Goal: Obtain resource: Download file/media

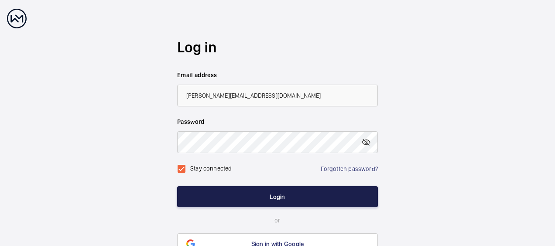
click at [222, 198] on button "Login" at bounding box center [277, 196] width 201 height 21
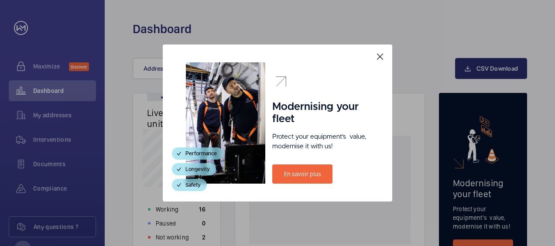
click at [379, 55] on mat-icon at bounding box center [380, 56] width 10 height 10
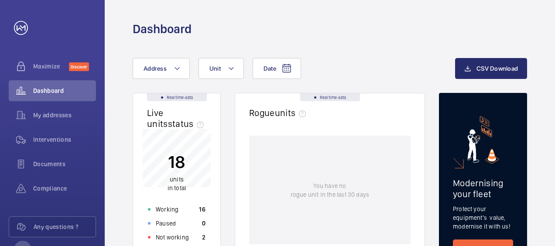
scroll to position [44, 0]
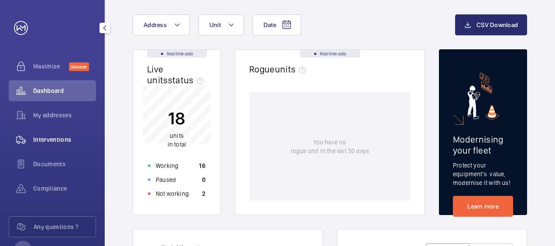
click at [62, 137] on span "Interventions" at bounding box center [64, 139] width 63 height 9
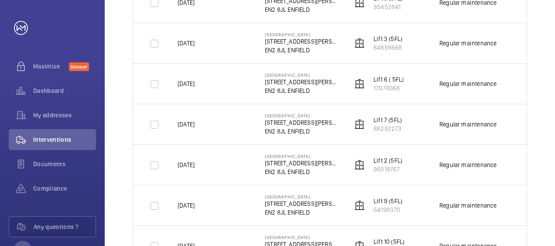
scroll to position [742, 0]
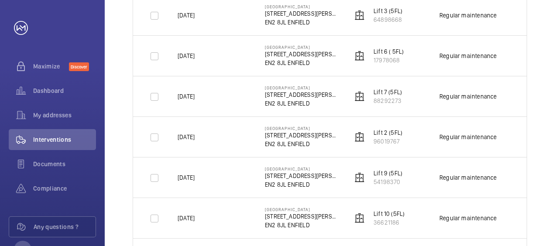
click at [384, 88] on p "Lift 7 (5FL)" at bounding box center [387, 92] width 28 height 9
click at [384, 89] on p "Lift 7 (5FL)" at bounding box center [387, 92] width 28 height 9
click at [384, 88] on p "Lift 7 (5FL)" at bounding box center [387, 92] width 28 height 9
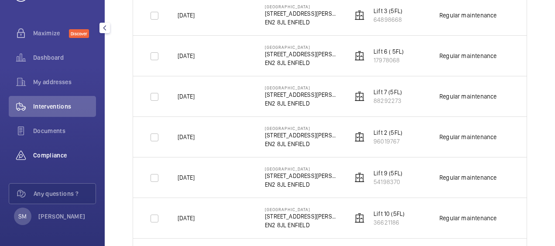
scroll to position [0, 0]
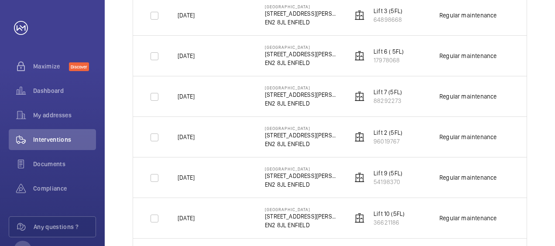
click at [381, 91] on p "Lift 7 (5FL)" at bounding box center [387, 92] width 28 height 9
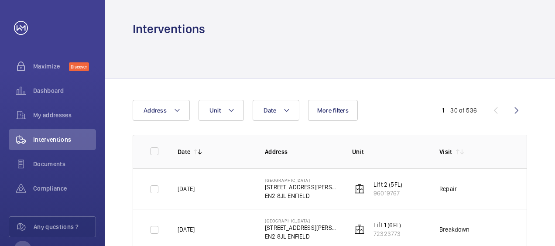
scroll to position [44, 0]
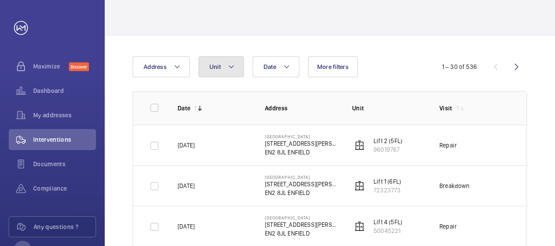
click at [226, 60] on button "Unit" at bounding box center [220, 66] width 45 height 21
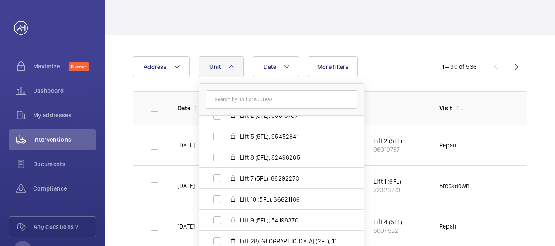
scroll to position [87, 0]
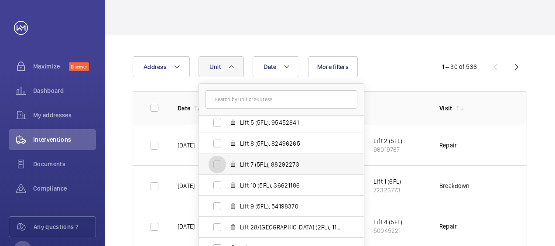
click at [216, 165] on input "Lift 7 (5FL), 88292273" at bounding box center [217, 164] width 17 height 17
checkbox input "true"
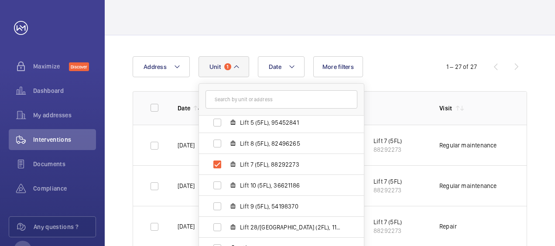
click at [394, 62] on div "Date Address Unit [GEOGRAPHIC_DATA] - [STREET_ADDRESS][GEOGRAPHIC_DATA][PERSON_…" at bounding box center [278, 66] width 290 height 21
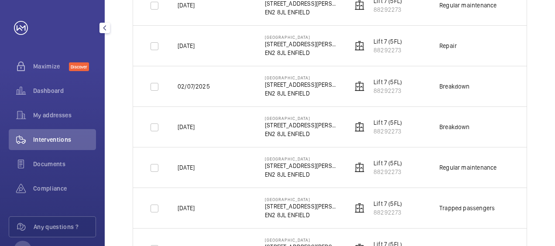
scroll to position [33, 0]
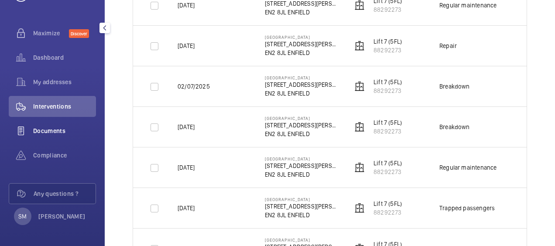
click at [38, 131] on span "Documents" at bounding box center [64, 131] width 63 height 9
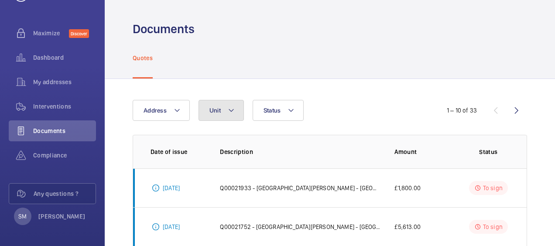
click at [234, 116] on button "Unit" at bounding box center [220, 110] width 45 height 21
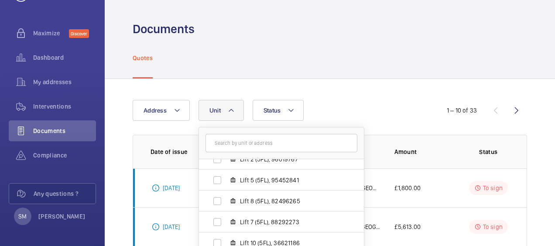
scroll to position [87, 0]
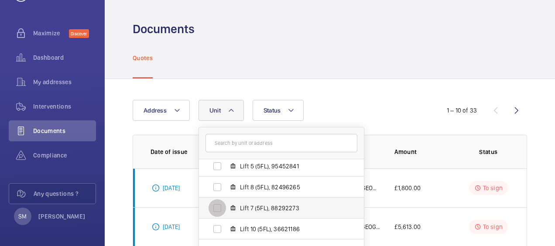
click at [218, 206] on input "Lift 7 (5FL), 88292273" at bounding box center [217, 207] width 17 height 17
checkbox input "true"
click at [379, 78] on div "Quotes" at bounding box center [330, 57] width 394 height 41
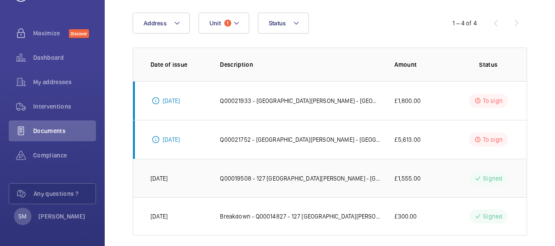
scroll to position [97, 0]
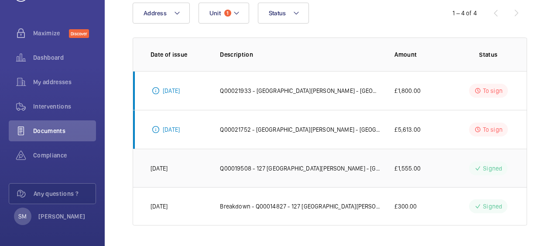
click at [284, 169] on p "Q00019508 - 127 [GEOGRAPHIC_DATA][PERSON_NAME] - [GEOGRAPHIC_DATA] UK- [GEOGRAP…" at bounding box center [300, 168] width 161 height 9
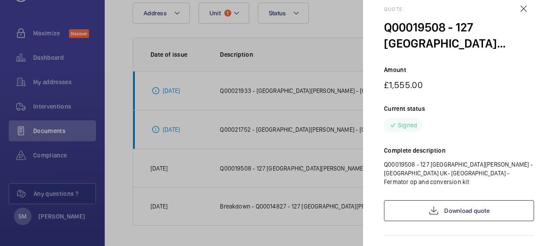
scroll to position [0, 0]
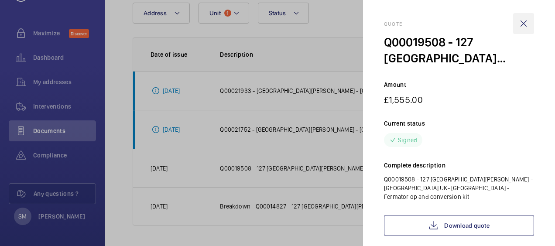
click at [524, 22] on wm-front-icon-button at bounding box center [523, 23] width 21 height 21
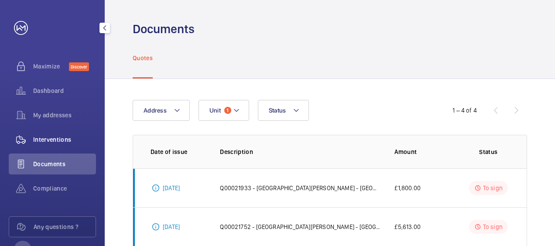
click at [51, 143] on span "Interventions" at bounding box center [64, 139] width 63 height 9
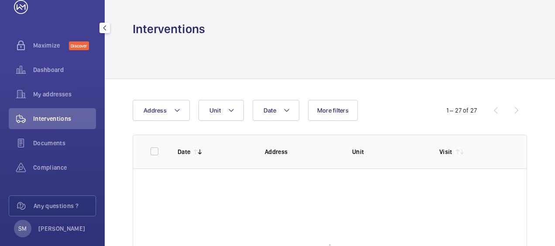
scroll to position [33, 0]
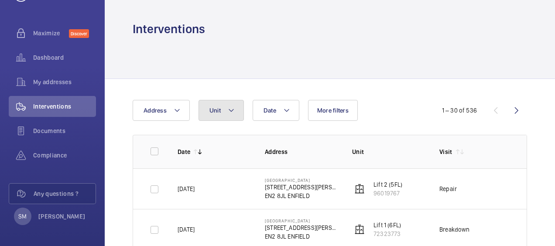
click at [226, 116] on button "Unit" at bounding box center [220, 110] width 45 height 21
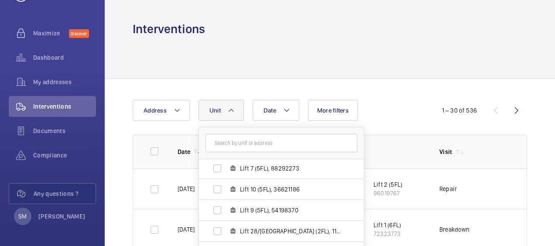
scroll to position [131, 0]
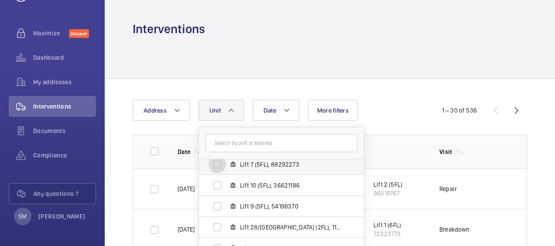
click at [220, 168] on input "Lift 7 (5FL), 88292273" at bounding box center [217, 164] width 17 height 17
checkbox input "true"
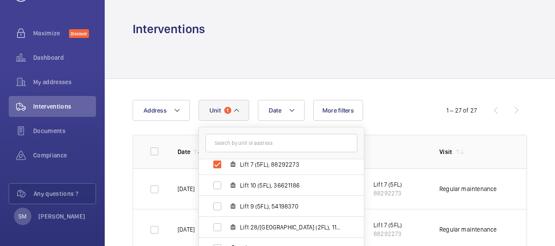
click at [400, 105] on div "Date Address Unit [GEOGRAPHIC_DATA] - [STREET_ADDRESS][GEOGRAPHIC_DATA][PERSON_…" at bounding box center [278, 110] width 290 height 21
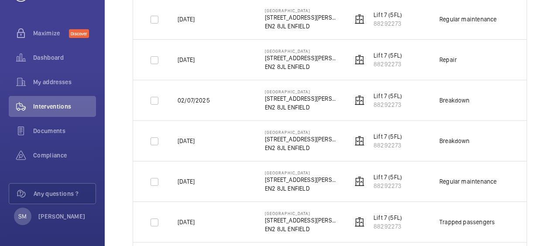
scroll to position [305, 0]
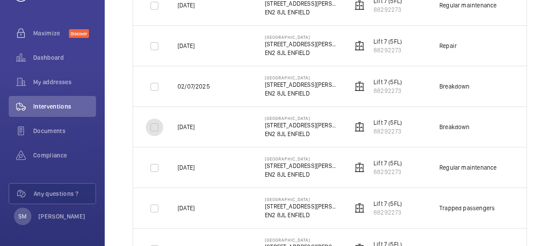
click at [157, 127] on input "checkbox" at bounding box center [154, 127] width 17 height 17
checkbox input "true"
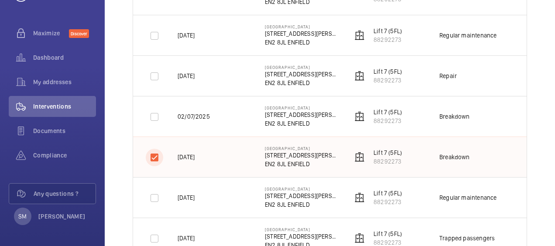
scroll to position [262, 0]
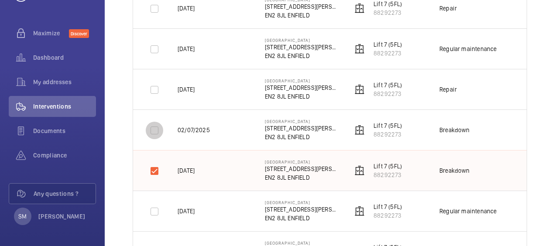
click at [151, 128] on input "checkbox" at bounding box center [154, 130] width 17 height 17
click at [154, 131] on input "checkbox" at bounding box center [154, 130] width 17 height 17
checkbox input "false"
drag, startPoint x: 156, startPoint y: 169, endPoint x: 161, endPoint y: 137, distance: 32.6
click at [156, 169] on input "checkbox" at bounding box center [154, 170] width 17 height 17
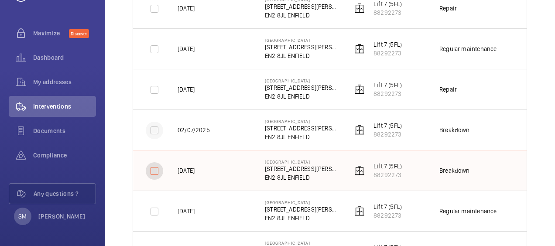
checkbox input "false"
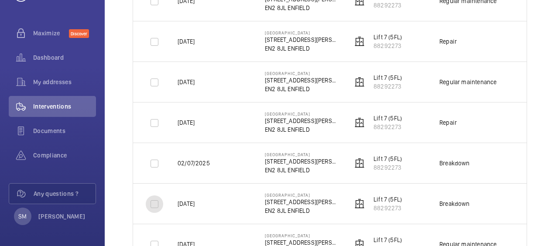
scroll to position [175, 0]
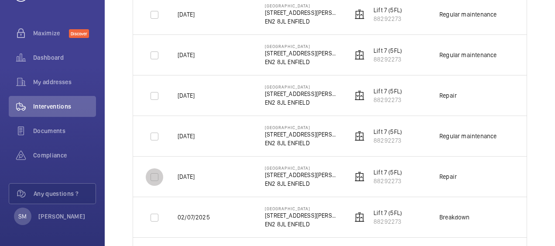
click at [153, 176] on input "checkbox" at bounding box center [154, 176] width 17 height 17
checkbox input "true"
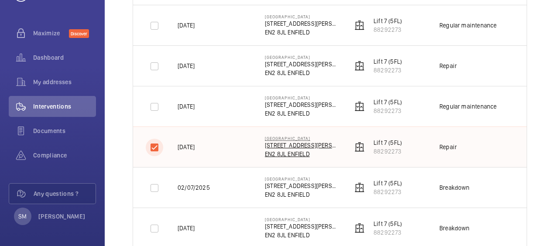
scroll to position [218, 0]
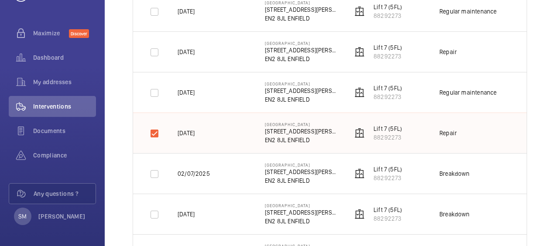
click at [476, 133] on td "Repair" at bounding box center [468, 133] width 87 height 41
click at [334, 124] on td "[GEOGRAPHIC_DATA] [STREET_ADDRESS][PERSON_NAME]" at bounding box center [294, 133] width 87 height 41
click at [239, 128] on td "[DATE]" at bounding box center [207, 133] width 87 height 41
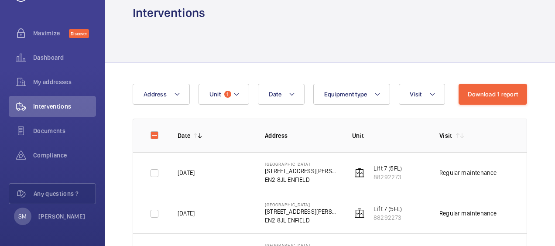
scroll to position [0, 0]
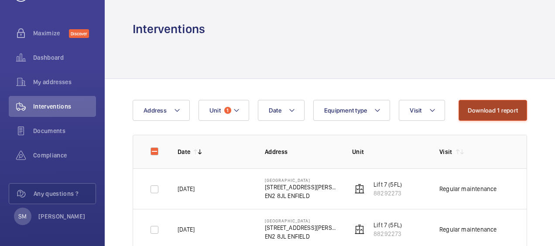
click at [496, 114] on button "Download 1 report" at bounding box center [493, 110] width 68 height 21
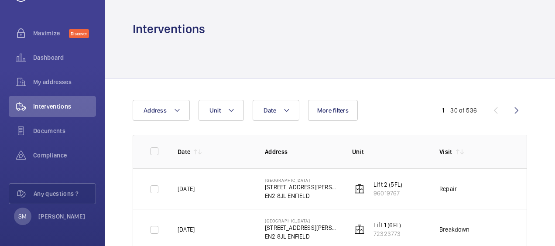
click at [213, 110] on span "Unit" at bounding box center [214, 110] width 11 height 7
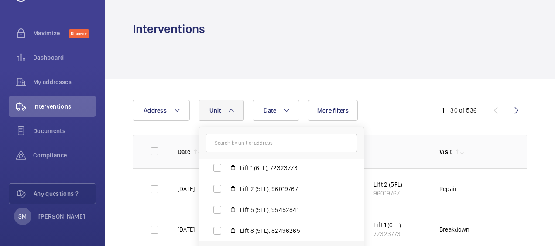
scroll to position [95, 0]
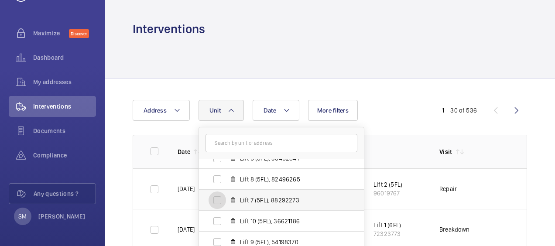
click at [213, 201] on input "Lift 7 (5FL), 88292273" at bounding box center [217, 200] width 17 height 17
checkbox input "true"
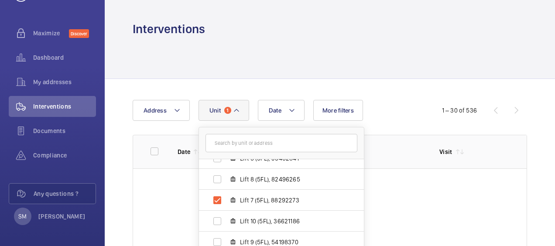
click at [404, 112] on div "Date Address Unit [GEOGRAPHIC_DATA] - [STREET_ADDRESS][GEOGRAPHIC_DATA][PERSON_…" at bounding box center [278, 110] width 290 height 21
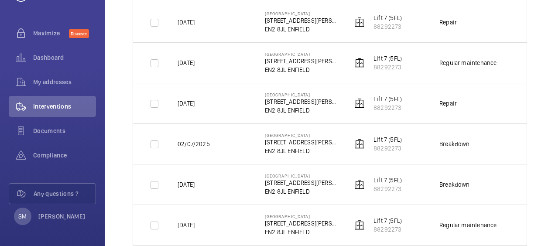
scroll to position [262, 0]
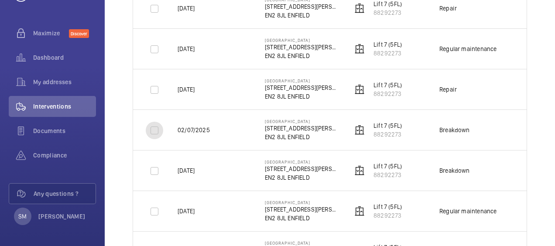
click at [155, 134] on input "checkbox" at bounding box center [154, 130] width 17 height 17
checkbox input "true"
click at [153, 168] on input "checkbox" at bounding box center [154, 170] width 17 height 17
checkbox input "true"
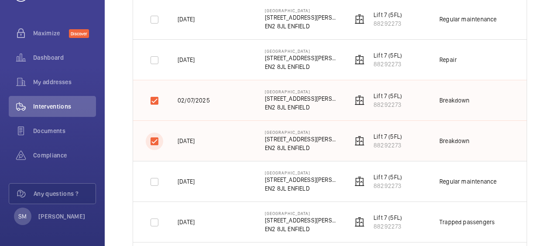
scroll to position [305, 0]
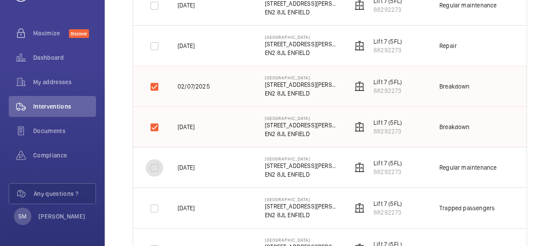
click at [152, 166] on input "checkbox" at bounding box center [154, 167] width 17 height 17
click at [153, 166] on input "checkbox" at bounding box center [154, 167] width 17 height 17
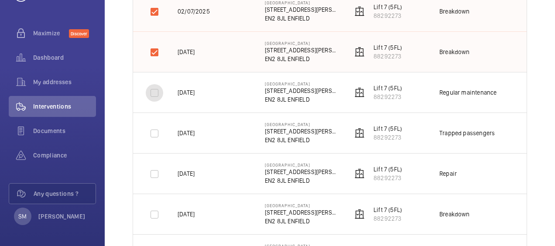
scroll to position [393, 0]
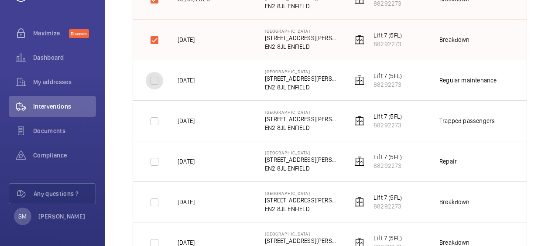
click at [154, 81] on input "checkbox" at bounding box center [154, 80] width 17 height 17
checkbox input "true"
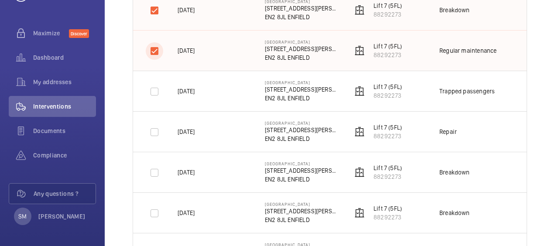
scroll to position [436, 0]
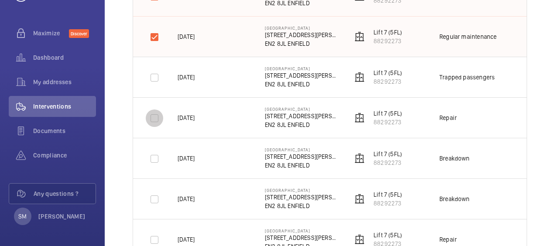
click at [155, 118] on input "checkbox" at bounding box center [154, 118] width 17 height 17
checkbox input "true"
click at [155, 159] on input "checkbox" at bounding box center [154, 158] width 17 height 17
checkbox input "true"
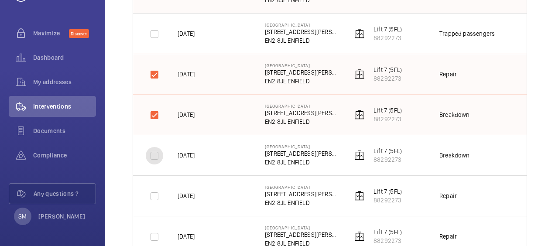
click at [157, 154] on input "checkbox" at bounding box center [154, 155] width 17 height 17
checkbox input "true"
click at [155, 191] on input "checkbox" at bounding box center [154, 196] width 17 height 17
checkbox input "true"
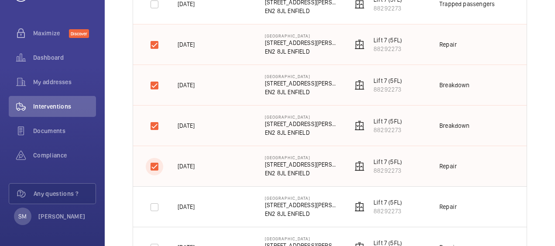
scroll to position [524, 0]
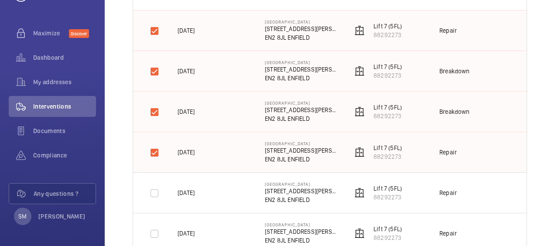
click at [538, 72] on div "Date Address Unit 1 Equipment type Visit 1 – 27 of 27 Download 7 reports Date A…" at bounding box center [330, 158] width 450 height 1206
click at [154, 191] on input "checkbox" at bounding box center [154, 193] width 17 height 17
checkbox input "true"
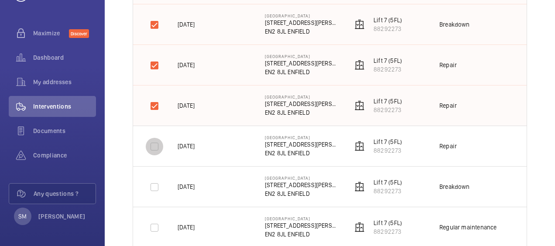
click at [157, 147] on input "checkbox" at bounding box center [154, 146] width 17 height 17
checkbox input "true"
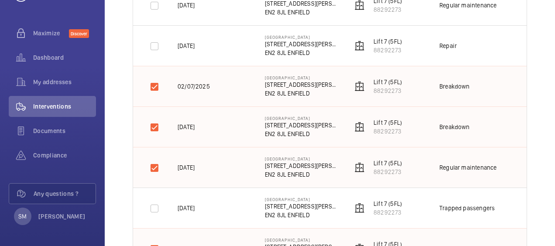
scroll to position [262, 0]
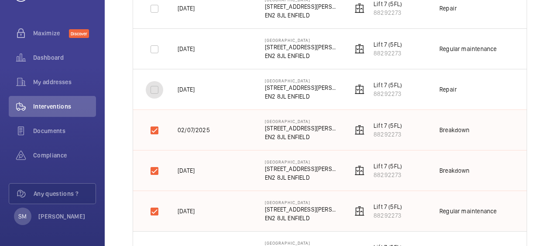
click at [155, 95] on input "checkbox" at bounding box center [154, 89] width 17 height 17
checkbox input "true"
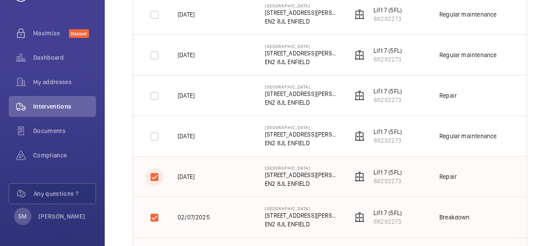
scroll to position [0, 0]
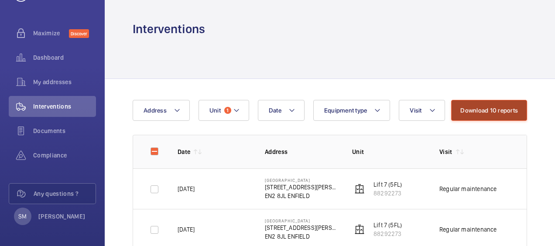
click at [476, 111] on button "Download 10 reports" at bounding box center [489, 110] width 76 height 21
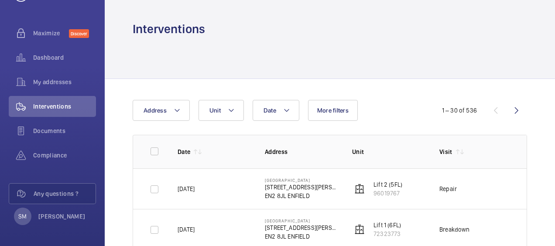
click at [229, 113] on mat-icon at bounding box center [231, 110] width 7 height 10
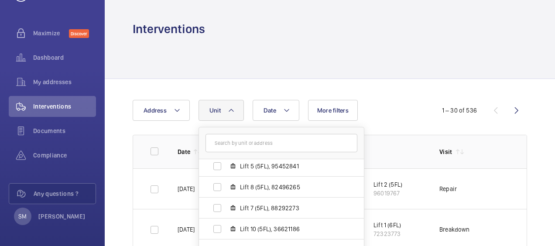
scroll to position [131, 0]
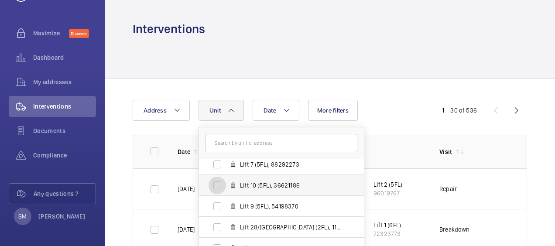
click at [219, 184] on input "Lift 10 (5FL), 36621186" at bounding box center [217, 185] width 17 height 17
checkbox input "true"
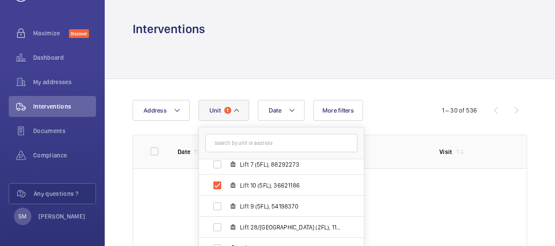
click at [398, 106] on div "Date Address Unit [GEOGRAPHIC_DATA] - [STREET_ADDRESS][GEOGRAPHIC_DATA][PERSON_…" at bounding box center [278, 110] width 290 height 21
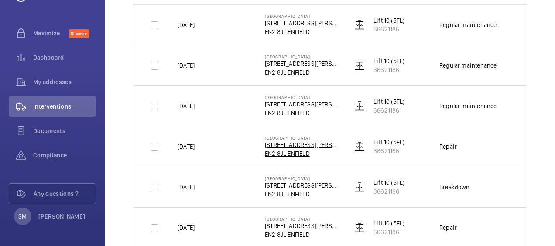
scroll to position [218, 0]
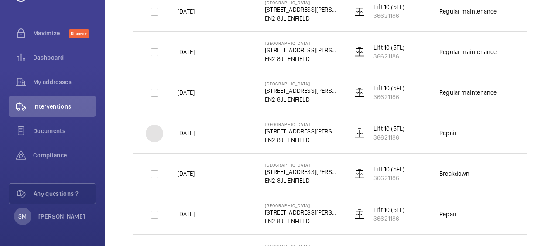
click at [151, 133] on input "checkbox" at bounding box center [154, 133] width 17 height 17
checkbox input "true"
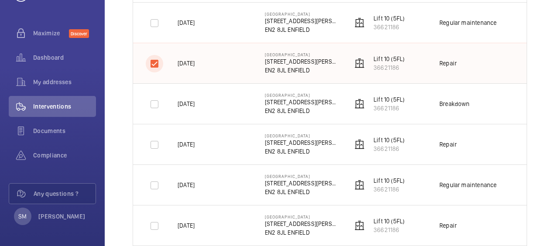
scroll to position [305, 0]
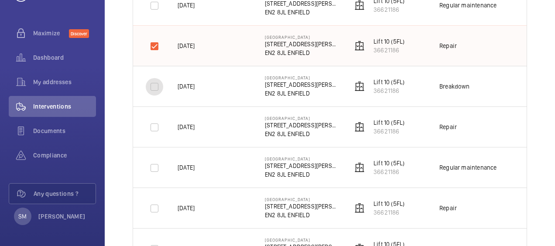
click at [154, 86] on input "checkbox" at bounding box center [154, 86] width 17 height 17
checkbox input "true"
click at [154, 127] on input "checkbox" at bounding box center [154, 127] width 17 height 17
checkbox input "true"
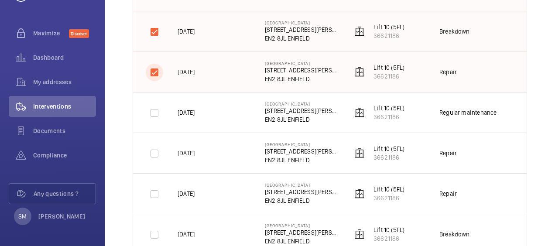
scroll to position [393, 0]
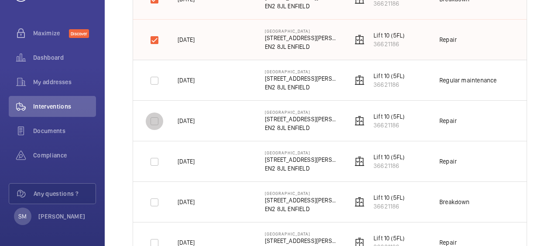
click at [153, 122] on input "checkbox" at bounding box center [154, 121] width 17 height 17
checkbox input "true"
click at [153, 163] on input "checkbox" at bounding box center [154, 161] width 17 height 17
checkbox input "true"
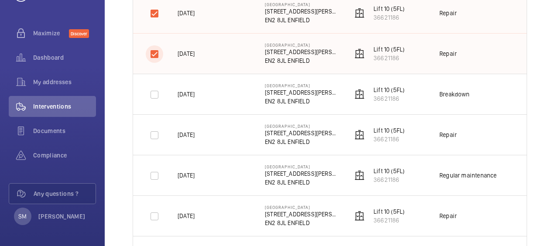
scroll to position [524, 0]
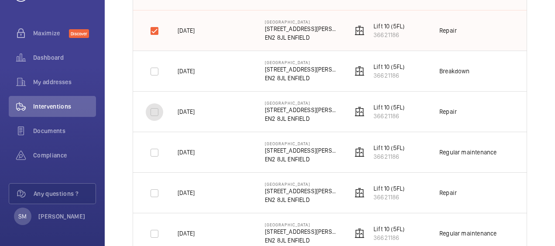
click at [153, 115] on input "checkbox" at bounding box center [154, 111] width 17 height 17
checkbox input "true"
click at [157, 193] on input "checkbox" at bounding box center [154, 193] width 17 height 17
checkbox input "true"
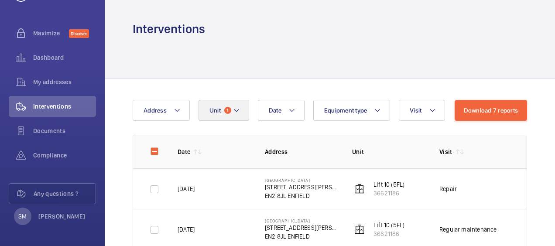
scroll to position [131, 0]
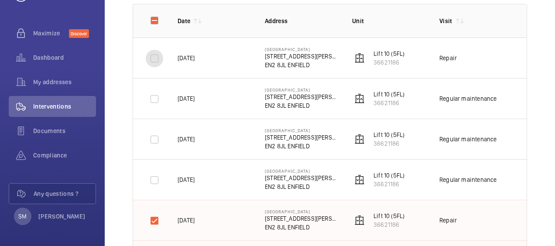
click at [154, 62] on input "checkbox" at bounding box center [154, 58] width 17 height 17
checkbox input "true"
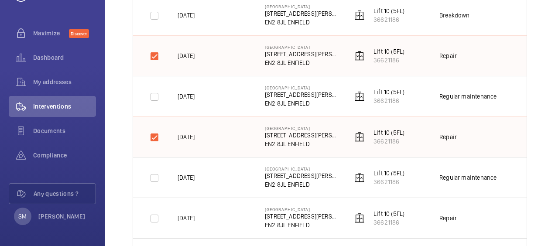
scroll to position [611, 0]
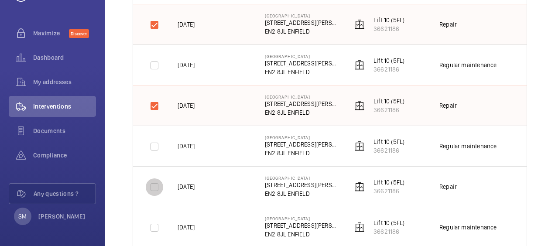
drag, startPoint x: 150, startPoint y: 183, endPoint x: 161, endPoint y: 182, distance: 11.0
click at [151, 183] on input "checkbox" at bounding box center [154, 186] width 17 height 17
checkbox input "true"
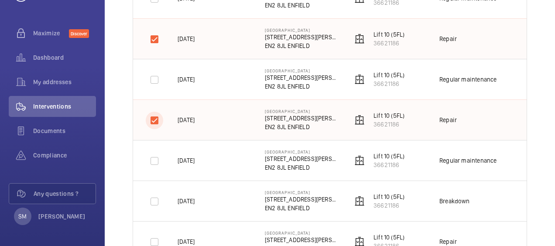
scroll to position [698, 0]
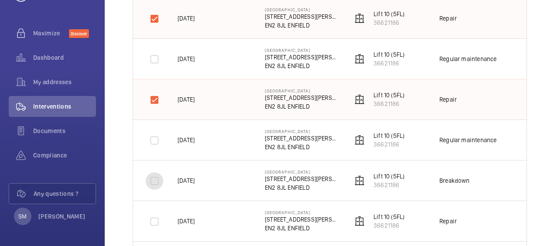
click at [157, 181] on input "checkbox" at bounding box center [154, 180] width 17 height 17
checkbox input "true"
click at [154, 219] on input "checkbox" at bounding box center [154, 221] width 17 height 17
checkbox input "true"
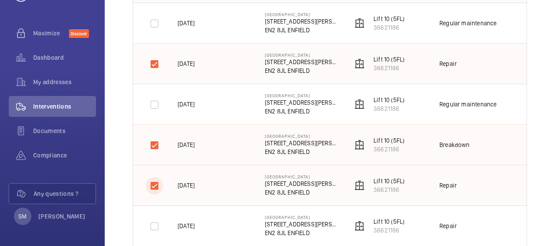
scroll to position [829, 0]
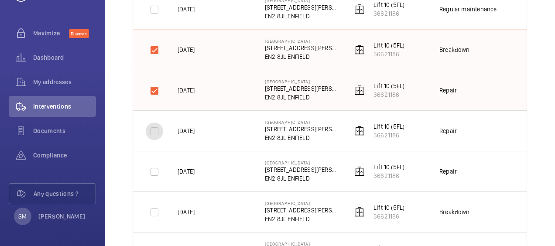
click at [150, 132] on input "checkbox" at bounding box center [154, 131] width 17 height 17
checkbox input "true"
click at [156, 171] on input "checkbox" at bounding box center [154, 171] width 17 height 17
checkbox input "true"
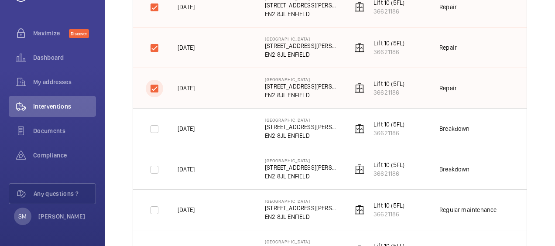
scroll to position [916, 0]
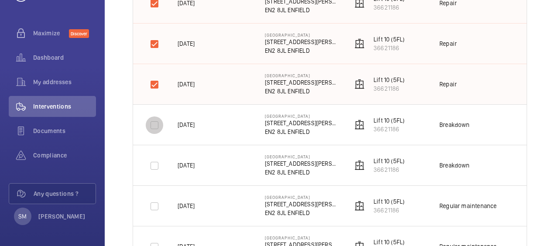
click at [151, 122] on input "checkbox" at bounding box center [154, 124] width 17 height 17
checkbox input "true"
click at [151, 162] on input "checkbox" at bounding box center [154, 165] width 17 height 17
checkbox input "true"
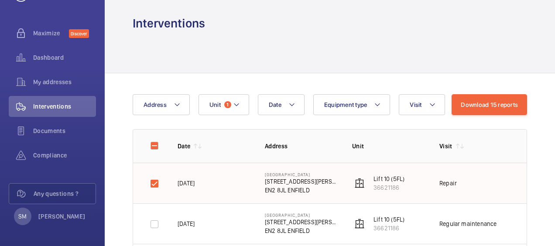
scroll to position [0, 0]
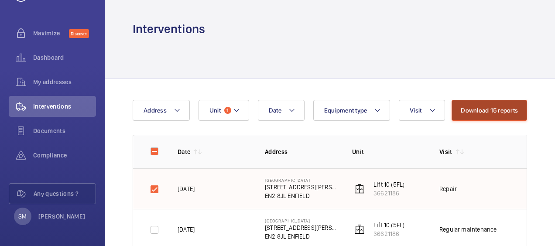
click at [500, 111] on button "Download 15 reports" at bounding box center [489, 110] width 75 height 21
